Goal: Navigation & Orientation: Understand site structure

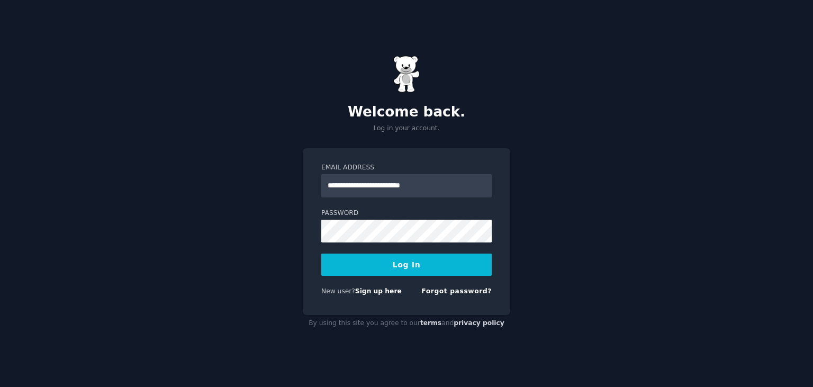
type input "**********"
click at [415, 261] on button "Log In" at bounding box center [406, 264] width 170 height 22
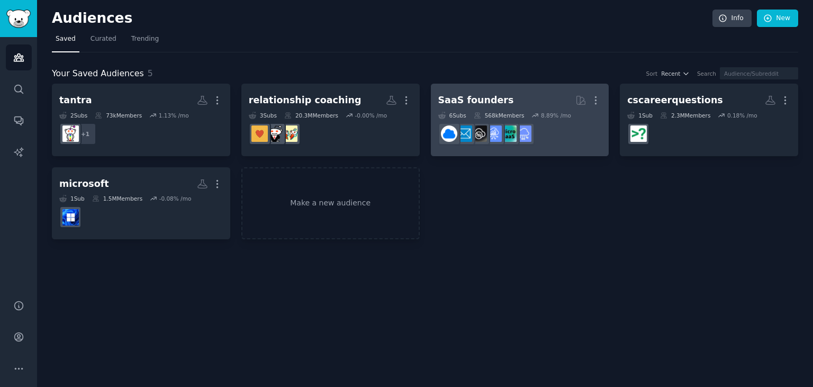
click at [564, 147] on dd at bounding box center [520, 134] width 164 height 30
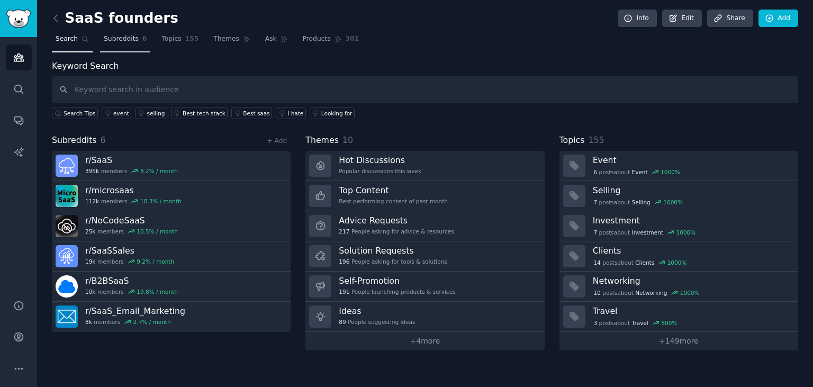
click at [127, 43] on span "Subreddits" at bounding box center [121, 39] width 35 height 10
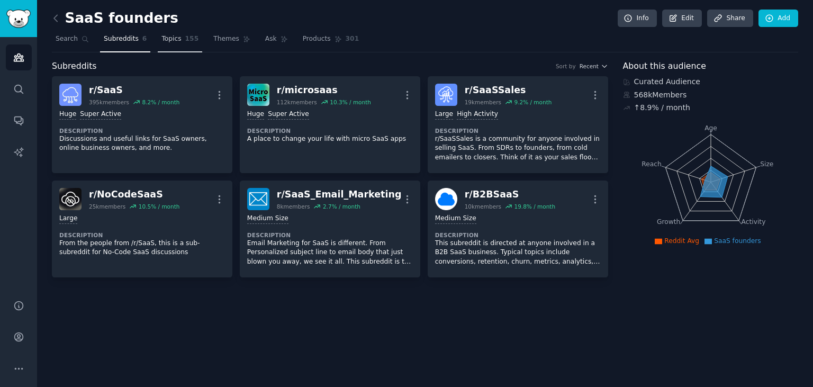
click at [168, 42] on span "Topics" at bounding box center [171, 39] width 20 height 10
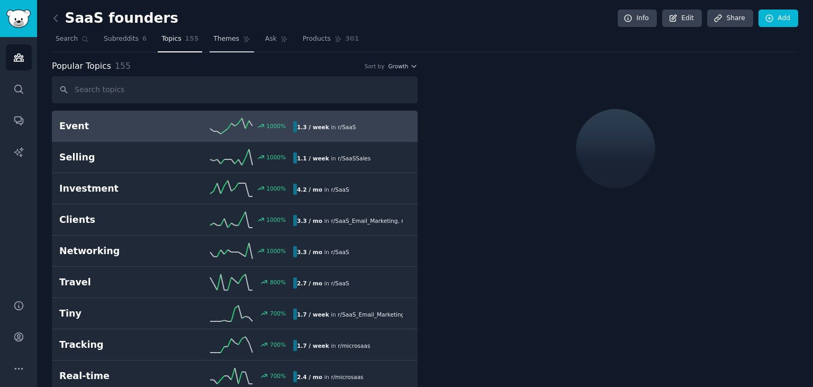
click at [218, 40] on span "Themes" at bounding box center [226, 39] width 26 height 10
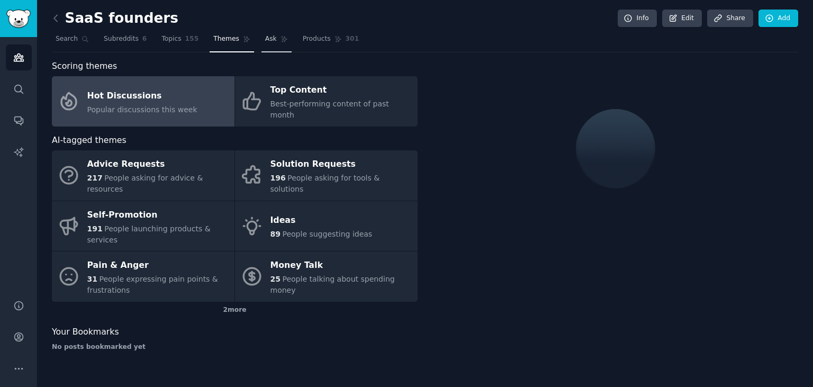
click at [261, 42] on link "Ask" at bounding box center [276, 42] width 30 height 22
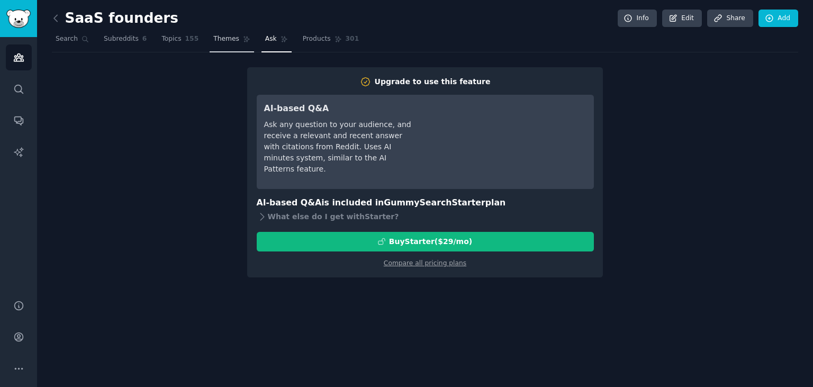
click at [216, 43] on link "Themes" at bounding box center [232, 42] width 44 height 22
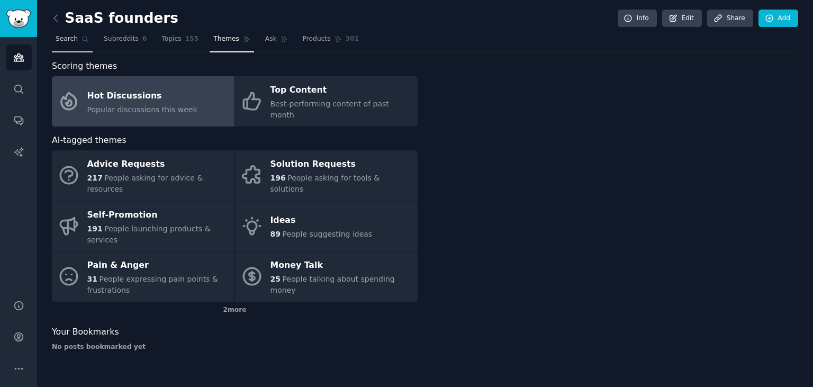
drag, startPoint x: 176, startPoint y: 43, endPoint x: 65, endPoint y: 42, distance: 111.7
click at [176, 43] on link "Topics 155" at bounding box center [180, 42] width 44 height 22
click at [121, 44] on link "Subreddits 6" at bounding box center [125, 42] width 50 height 22
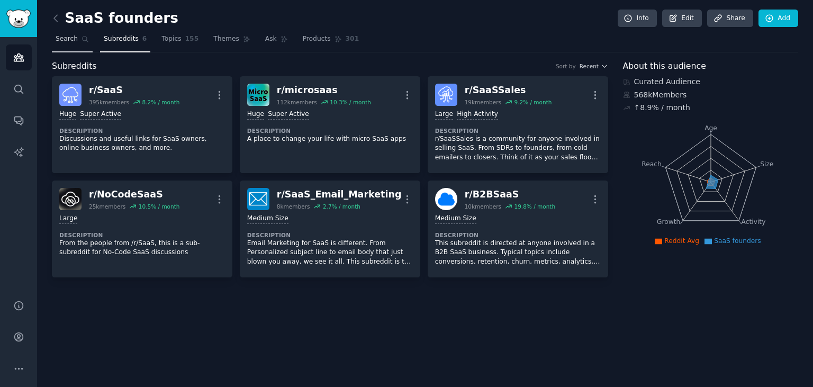
click at [65, 42] on span "Search" at bounding box center [67, 39] width 22 height 10
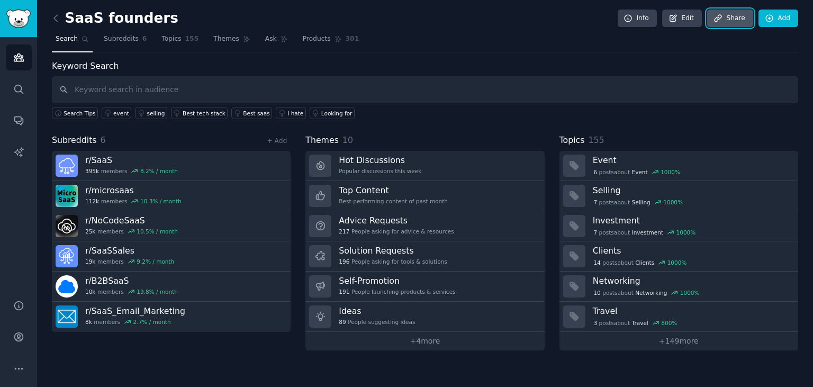
click at [717, 22] on icon at bounding box center [718, 19] width 10 height 10
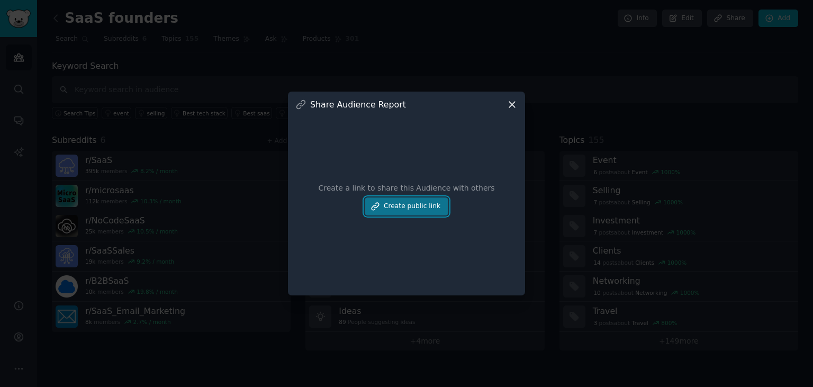
click at [411, 208] on button "Create public link" at bounding box center [407, 206] width 84 height 18
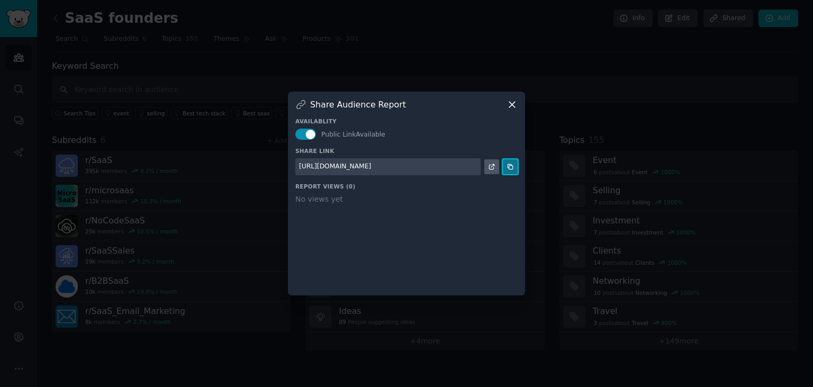
click at [511, 166] on icon at bounding box center [509, 166] width 7 height 7
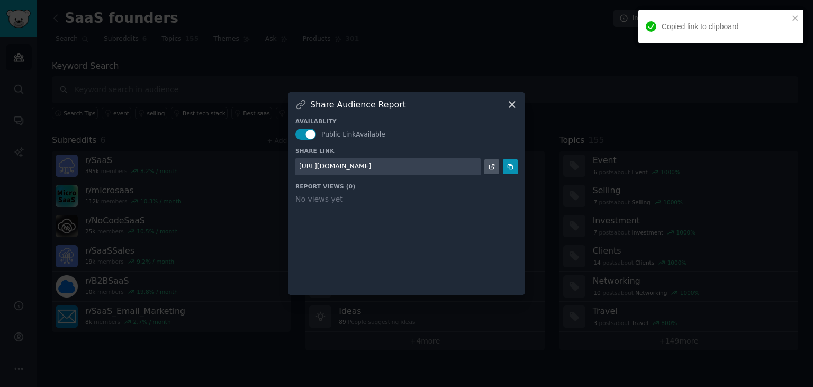
click at [511, 104] on icon at bounding box center [512, 105] width 6 height 6
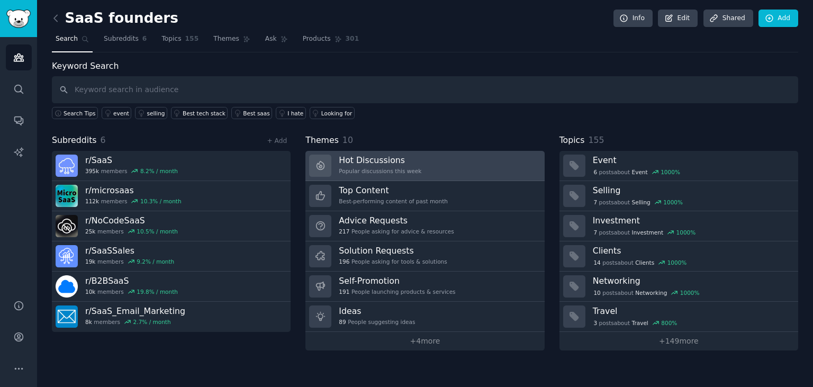
click at [468, 164] on link "Hot Discussions Popular discussions this week" at bounding box center [424, 166] width 239 height 30
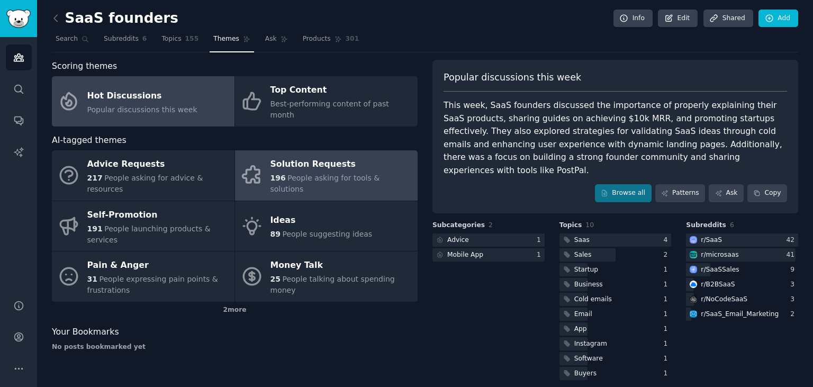
click at [346, 156] on div "Solution Requests" at bounding box center [341, 164] width 142 height 17
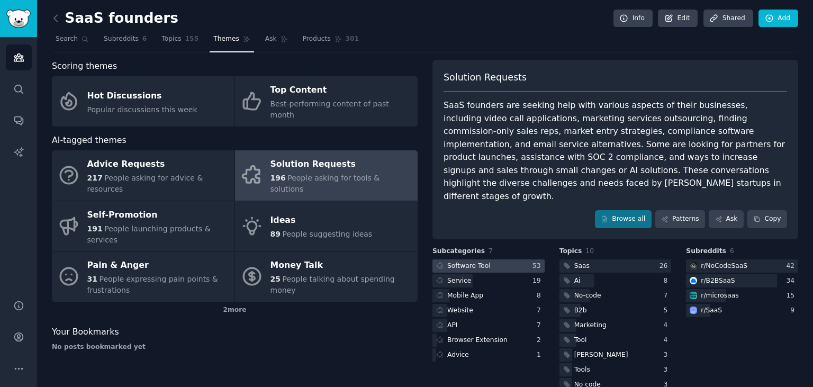
click at [492, 259] on div at bounding box center [488, 265] width 112 height 13
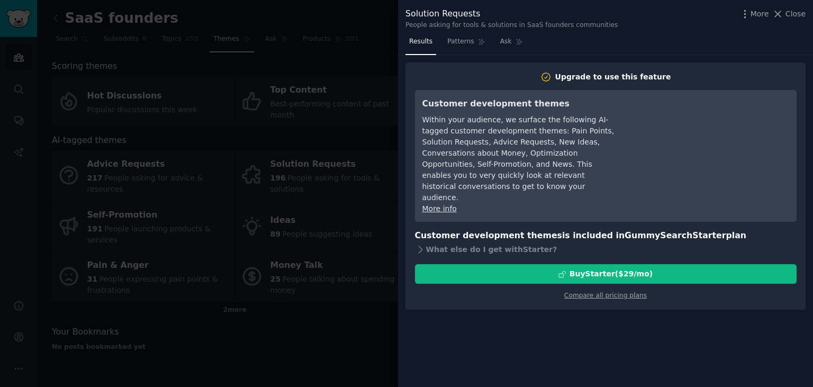
click at [305, 305] on div at bounding box center [406, 193] width 813 height 387
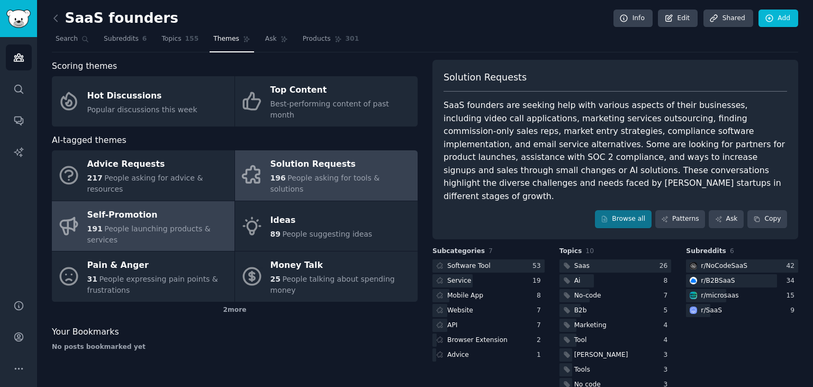
click at [188, 224] on span "People launching products & services" at bounding box center [148, 234] width 123 height 20
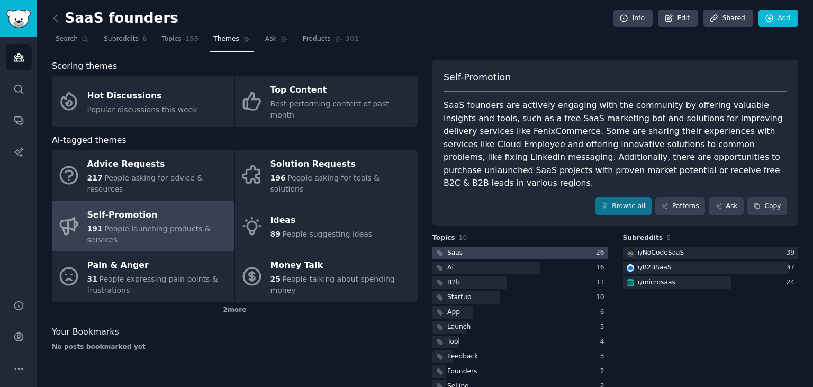
click at [571, 247] on div at bounding box center [520, 253] width 176 height 13
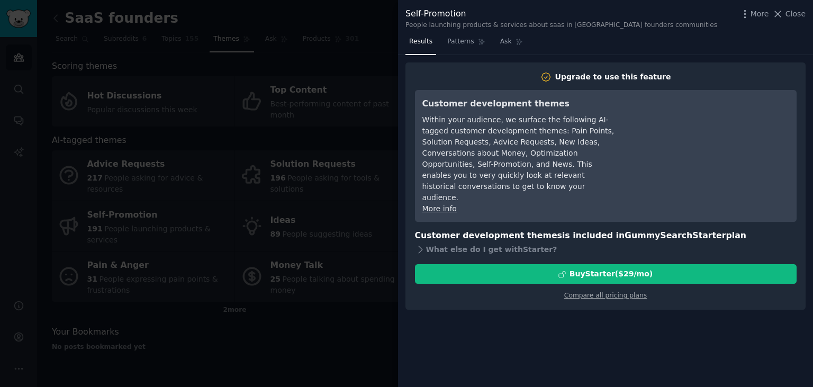
click at [328, 307] on div at bounding box center [406, 193] width 813 height 387
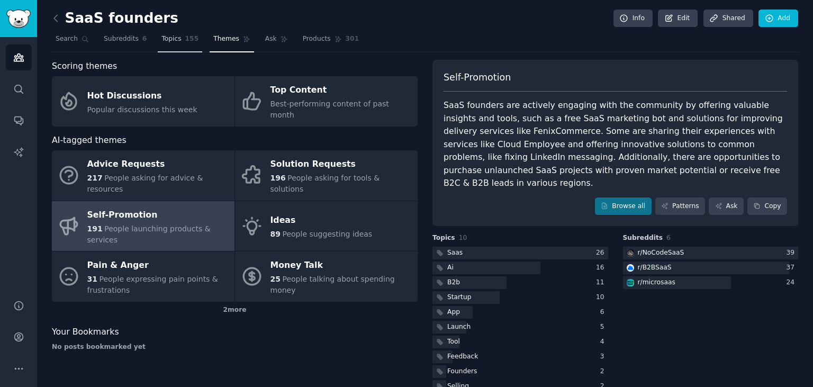
click at [165, 44] on link "Topics 155" at bounding box center [180, 42] width 44 height 22
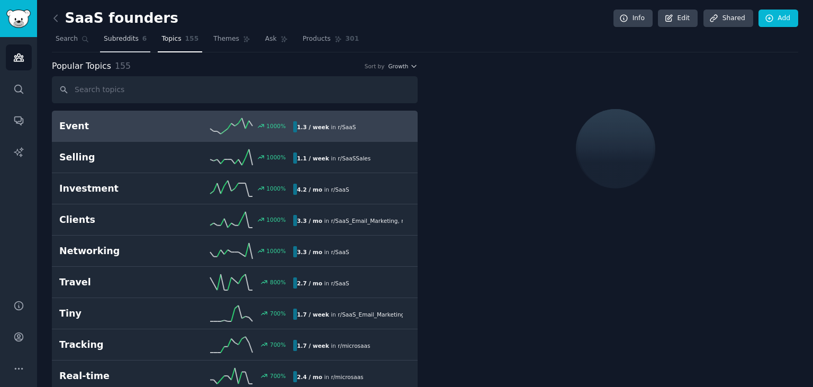
click at [116, 45] on link "Subreddits 6" at bounding box center [125, 42] width 50 height 22
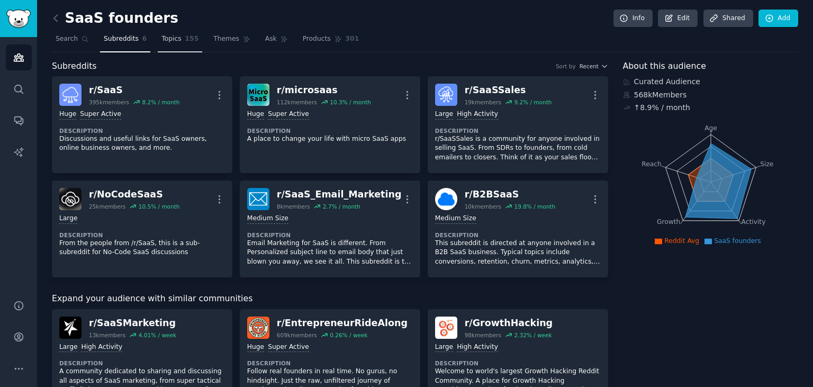
click at [165, 38] on span "Topics" at bounding box center [171, 39] width 20 height 10
